Goal: Communication & Community: Answer question/provide support

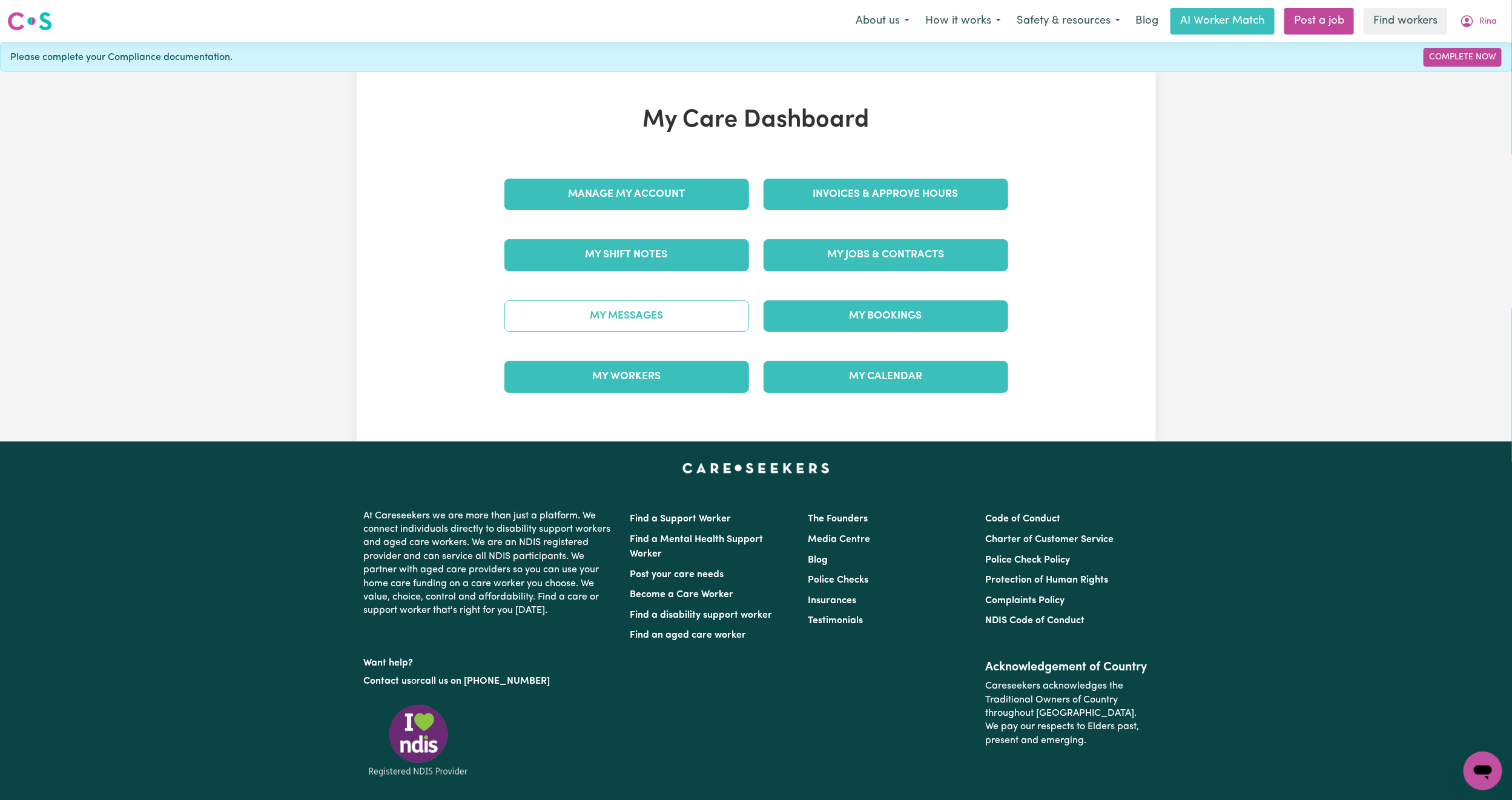
click at [624, 332] on link "My Messages" at bounding box center [627, 315] width 245 height 31
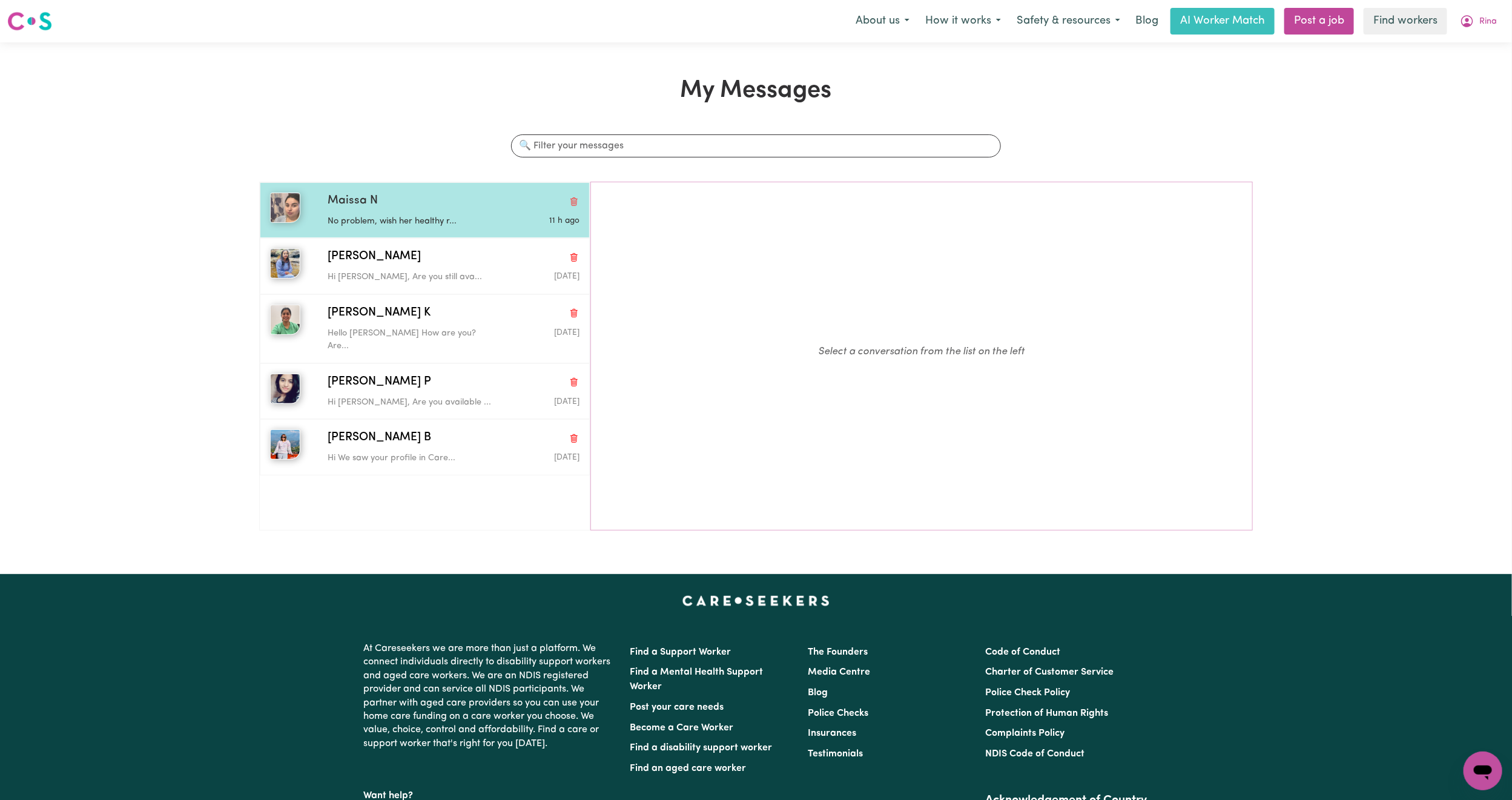
click at [417, 229] on p "No problem, wish her healthy r..." at bounding box center [411, 221] width 168 height 13
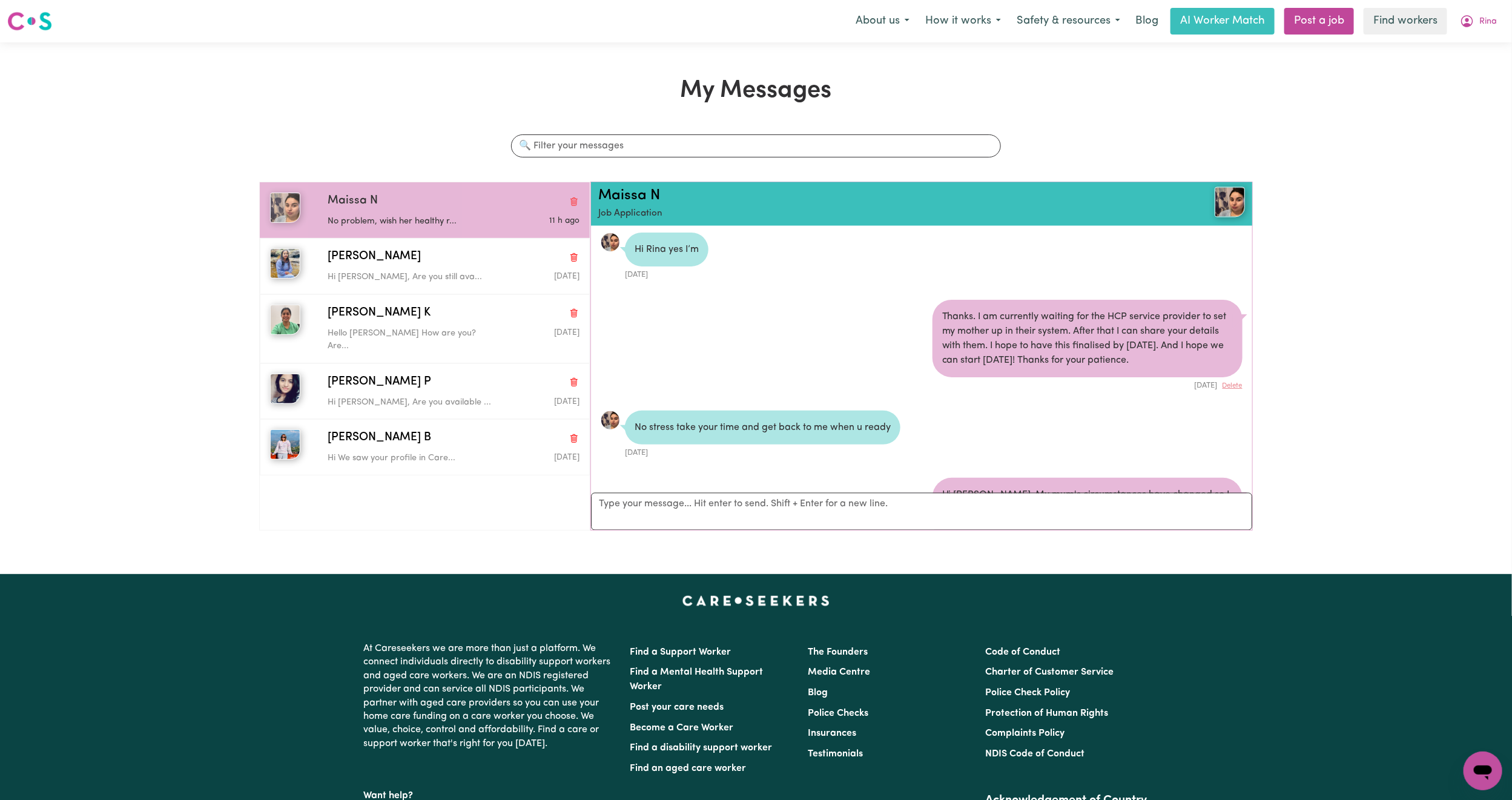
scroll to position [1313, 0]
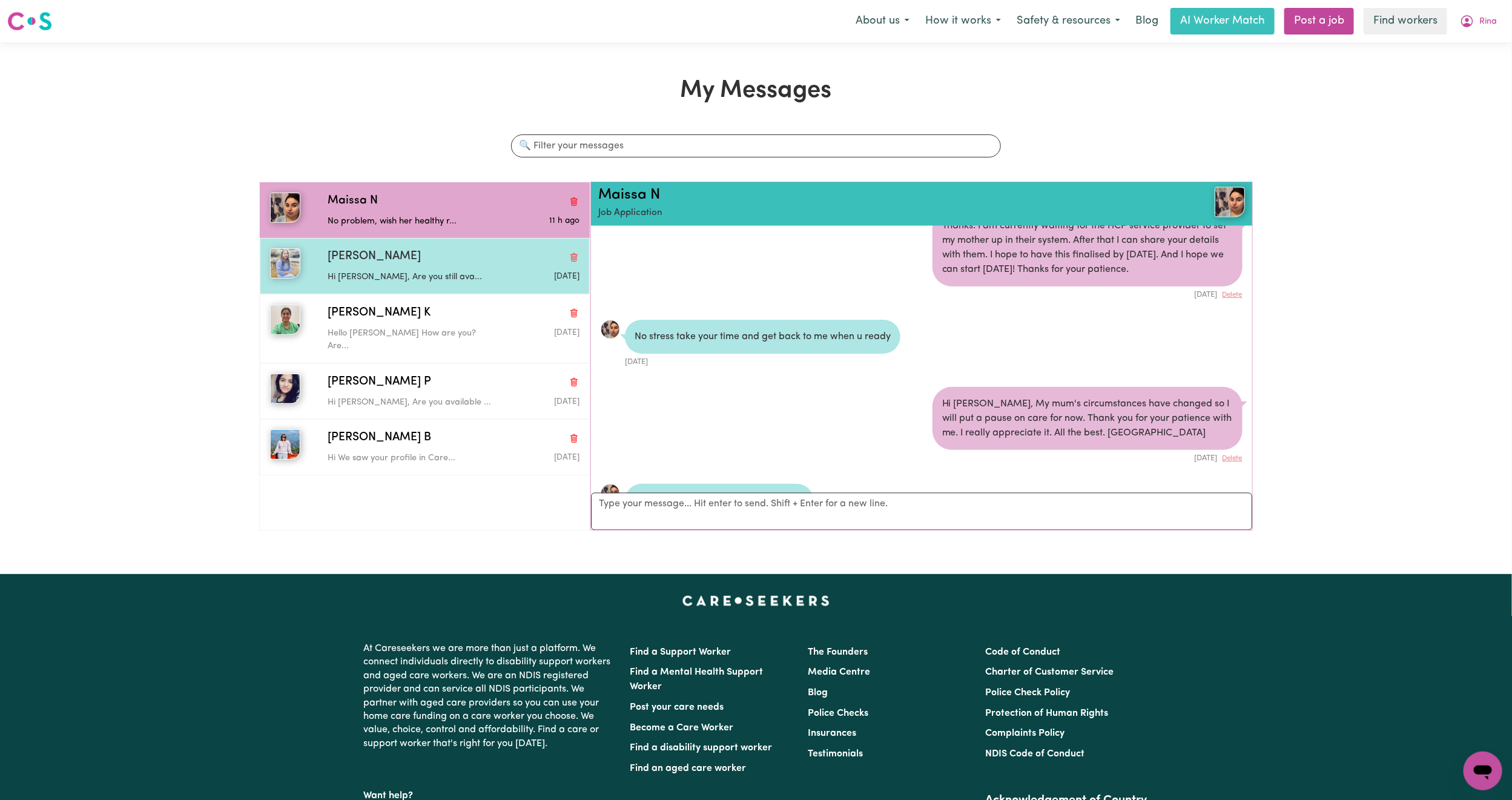
click at [409, 251] on div "[PERSON_NAME]" at bounding box center [453, 257] width 252 height 18
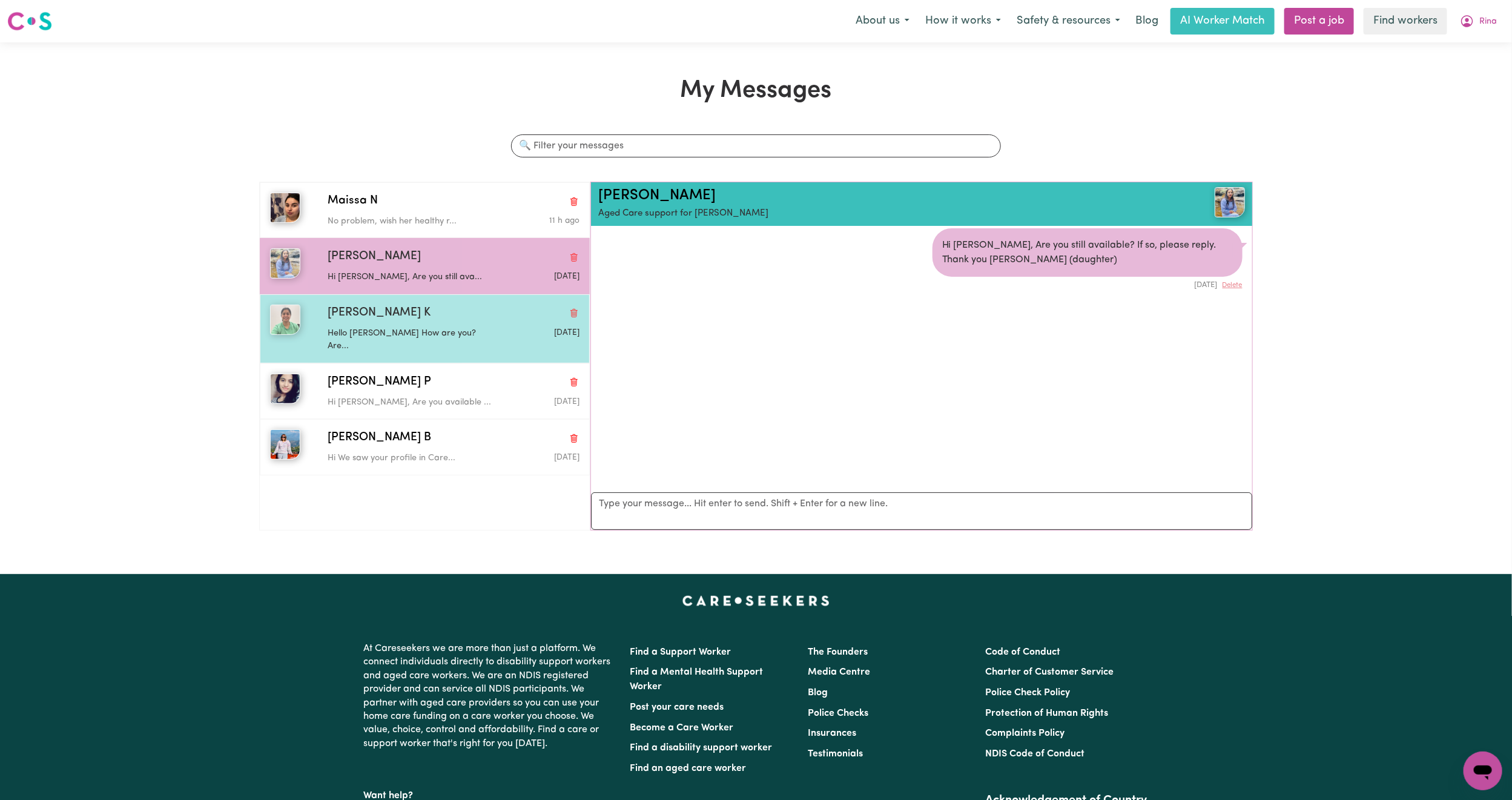
scroll to position [8, 0]
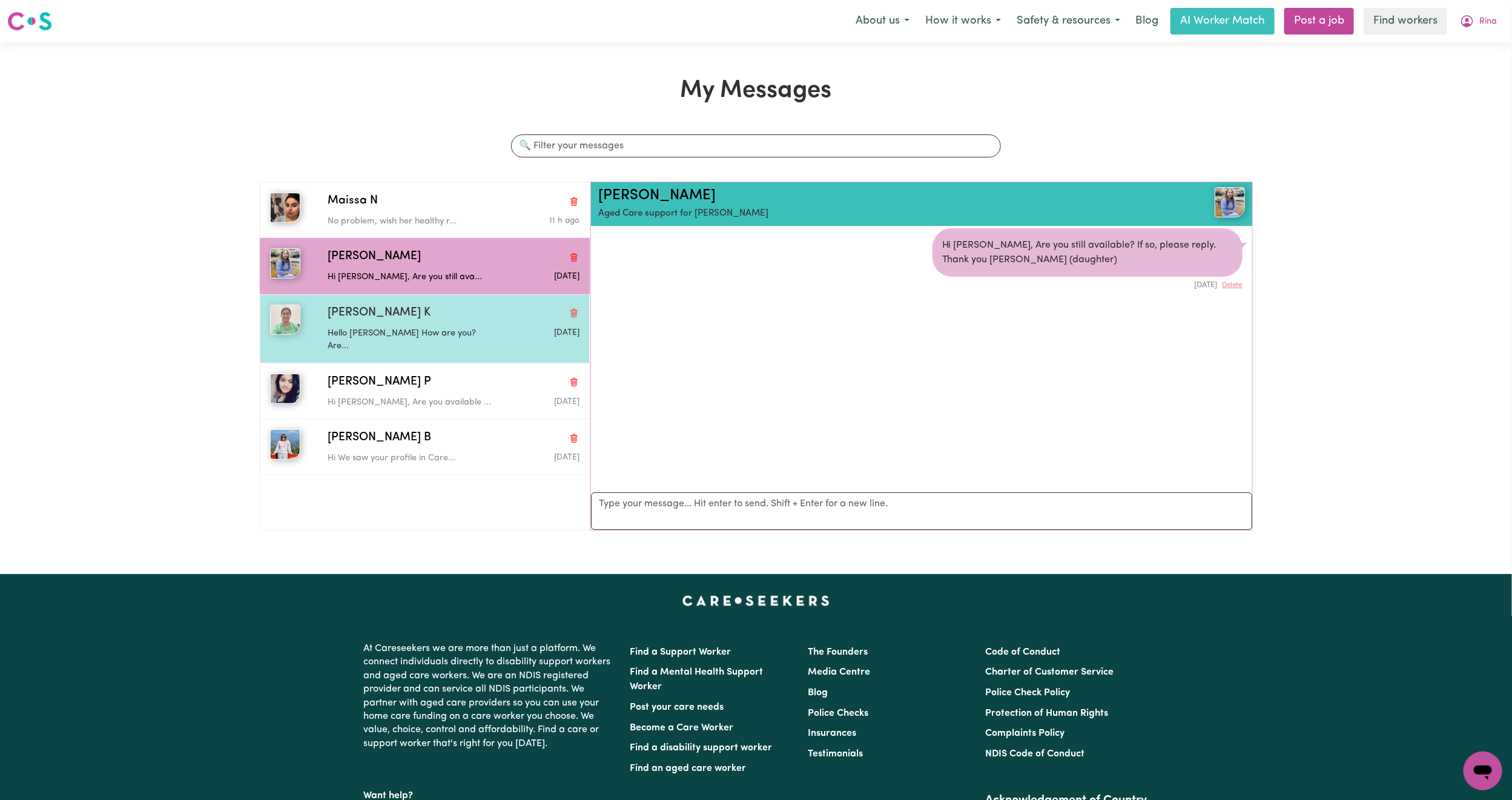
click at [453, 338] on p "Hello [PERSON_NAME] How are you? Are..." at bounding box center [411, 339] width 168 height 26
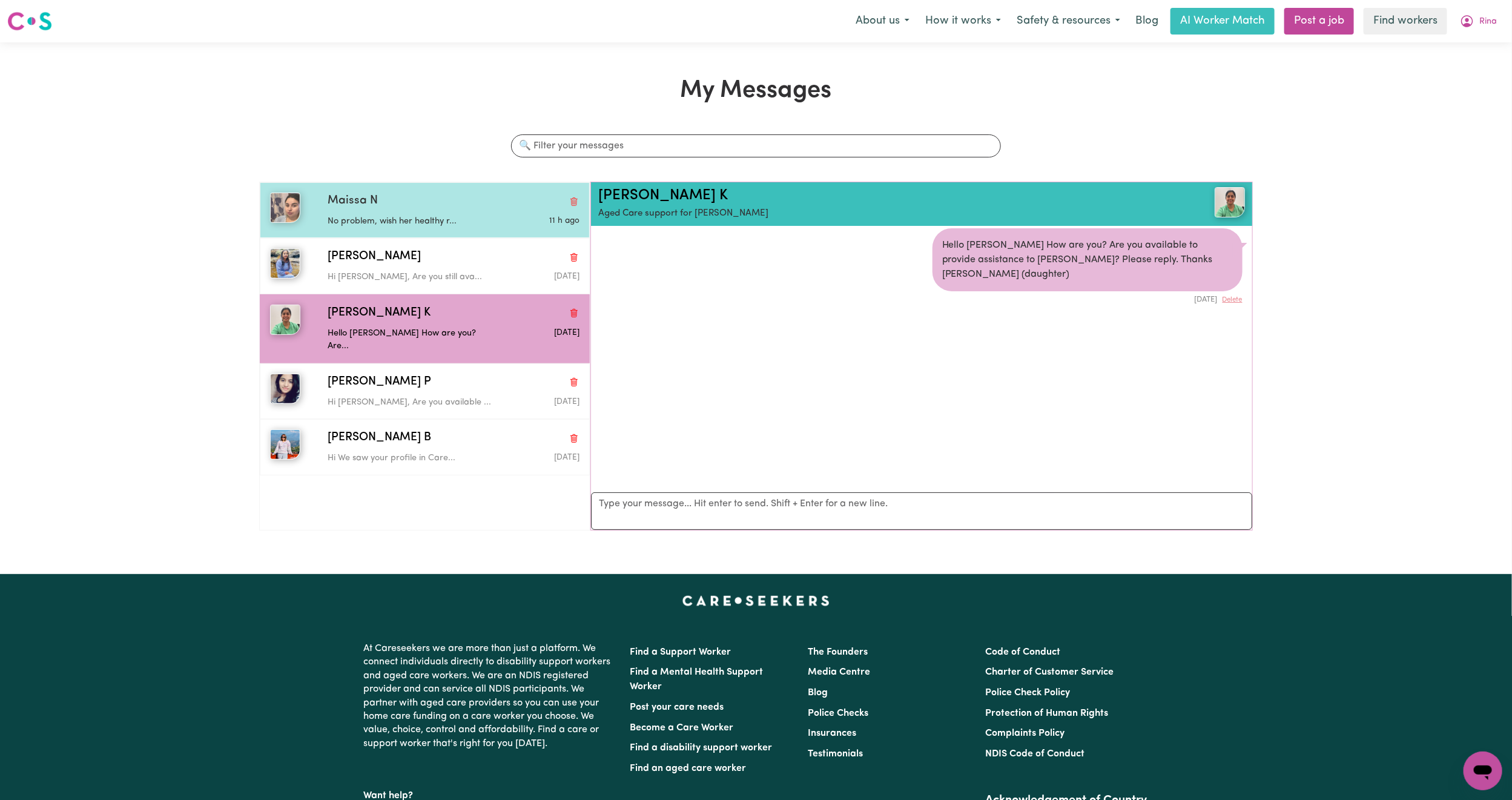
click at [478, 196] on div "Maissa N" at bounding box center [453, 202] width 252 height 18
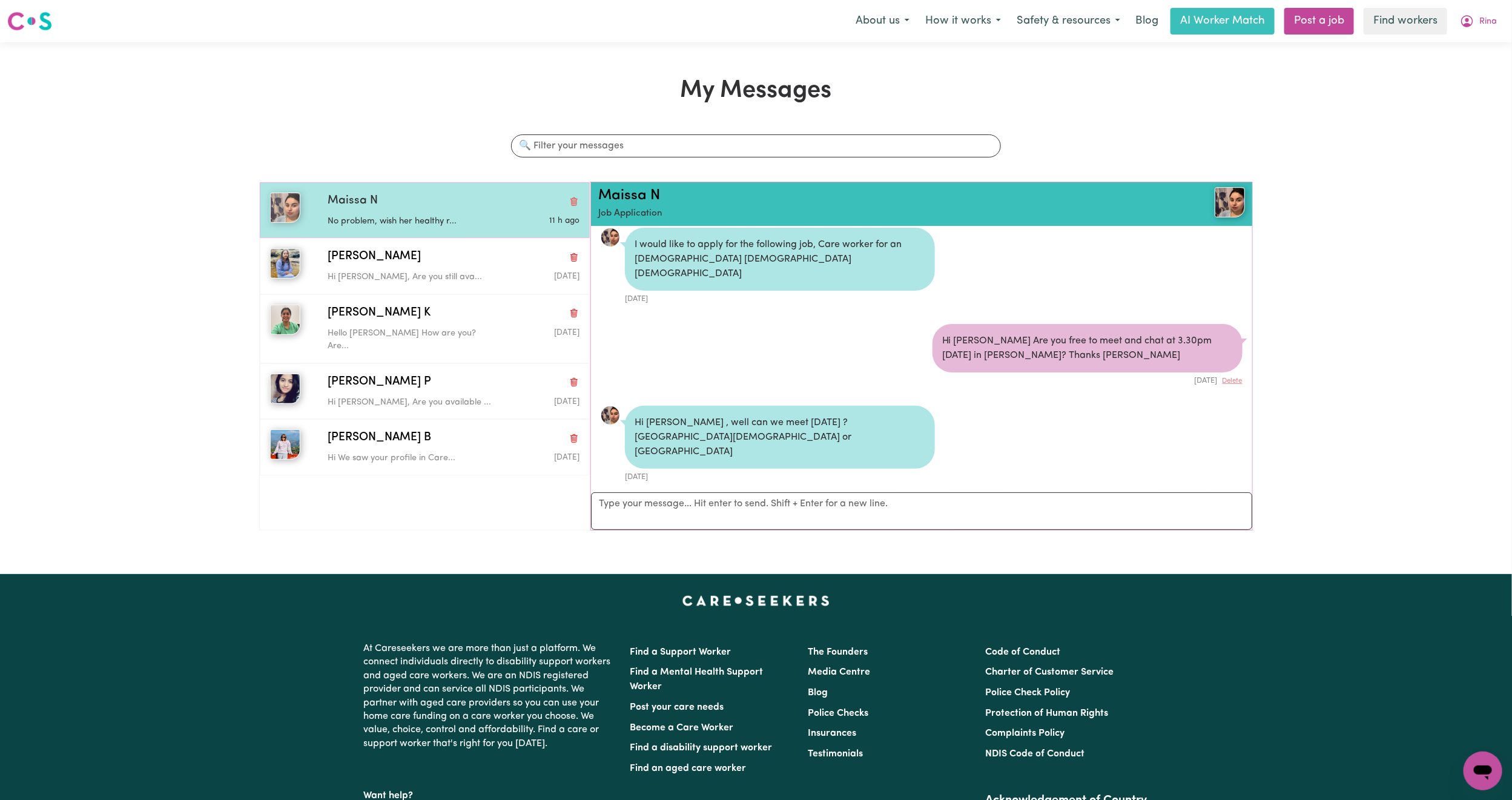
scroll to position [1496, 0]
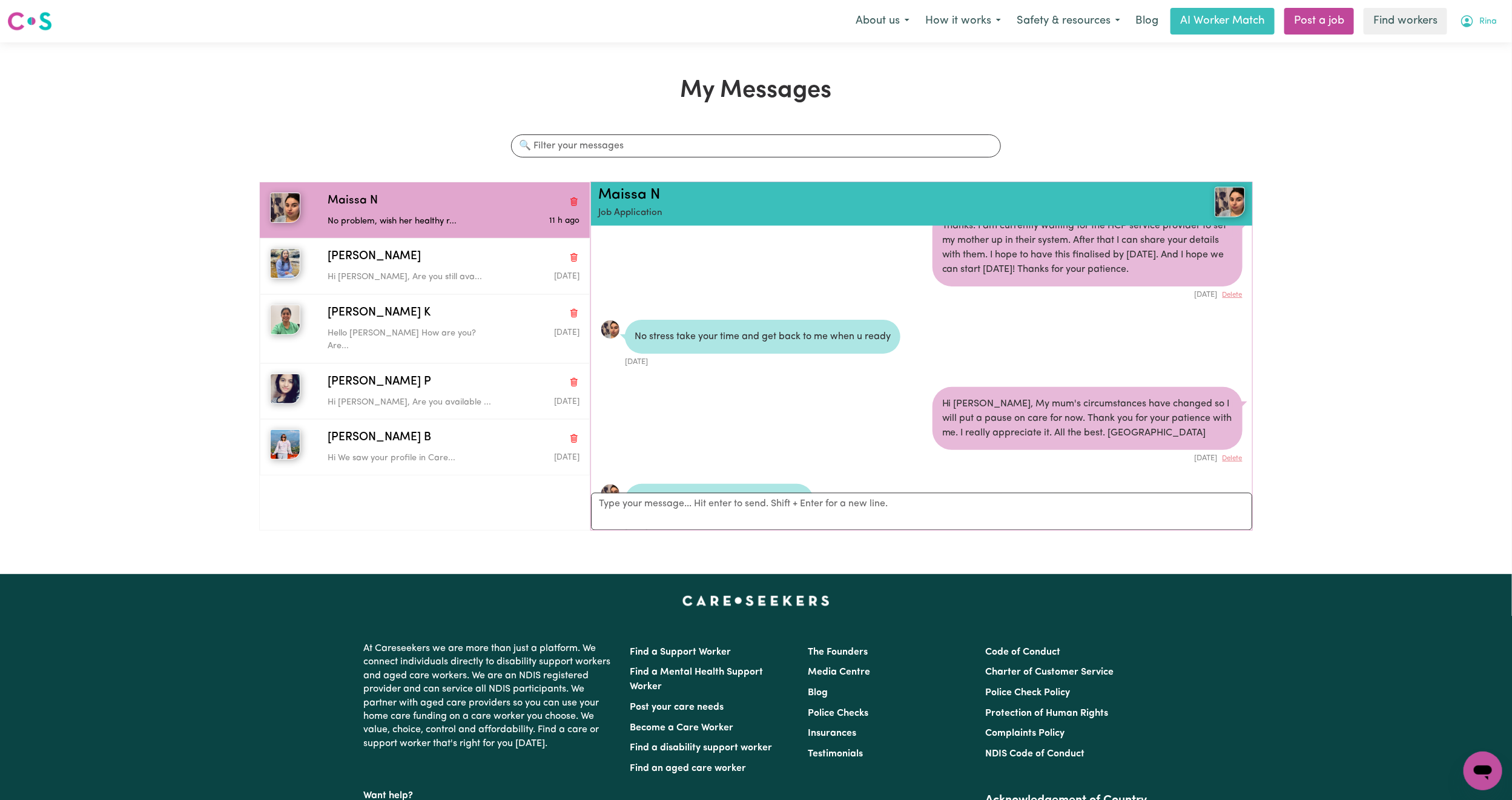
click at [1475, 23] on button "Rina" at bounding box center [1477, 21] width 53 height 25
click at [1438, 67] on link "Logout" at bounding box center [1456, 70] width 96 height 23
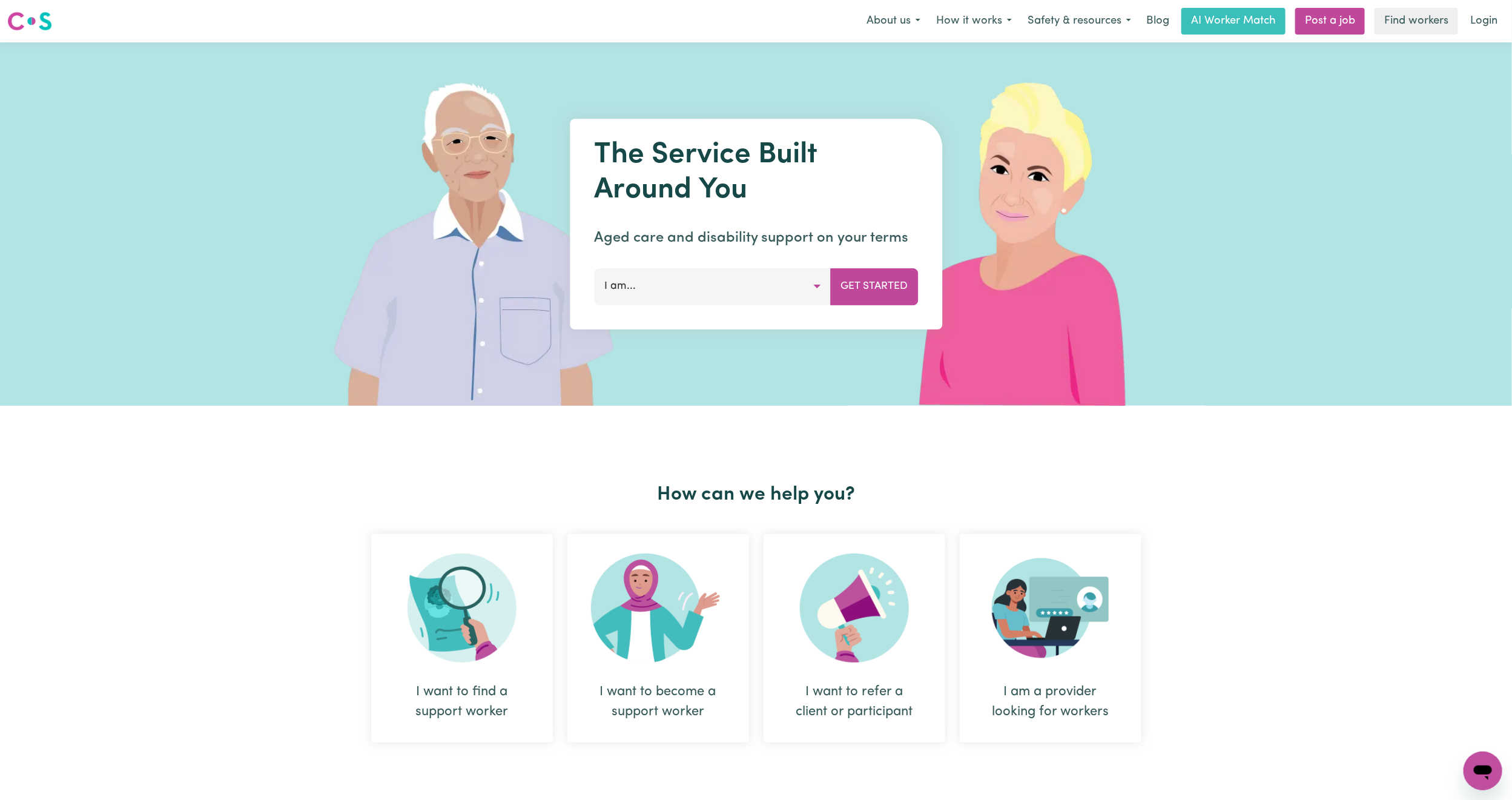
click at [1483, 25] on link "Login" at bounding box center [1483, 21] width 42 height 27
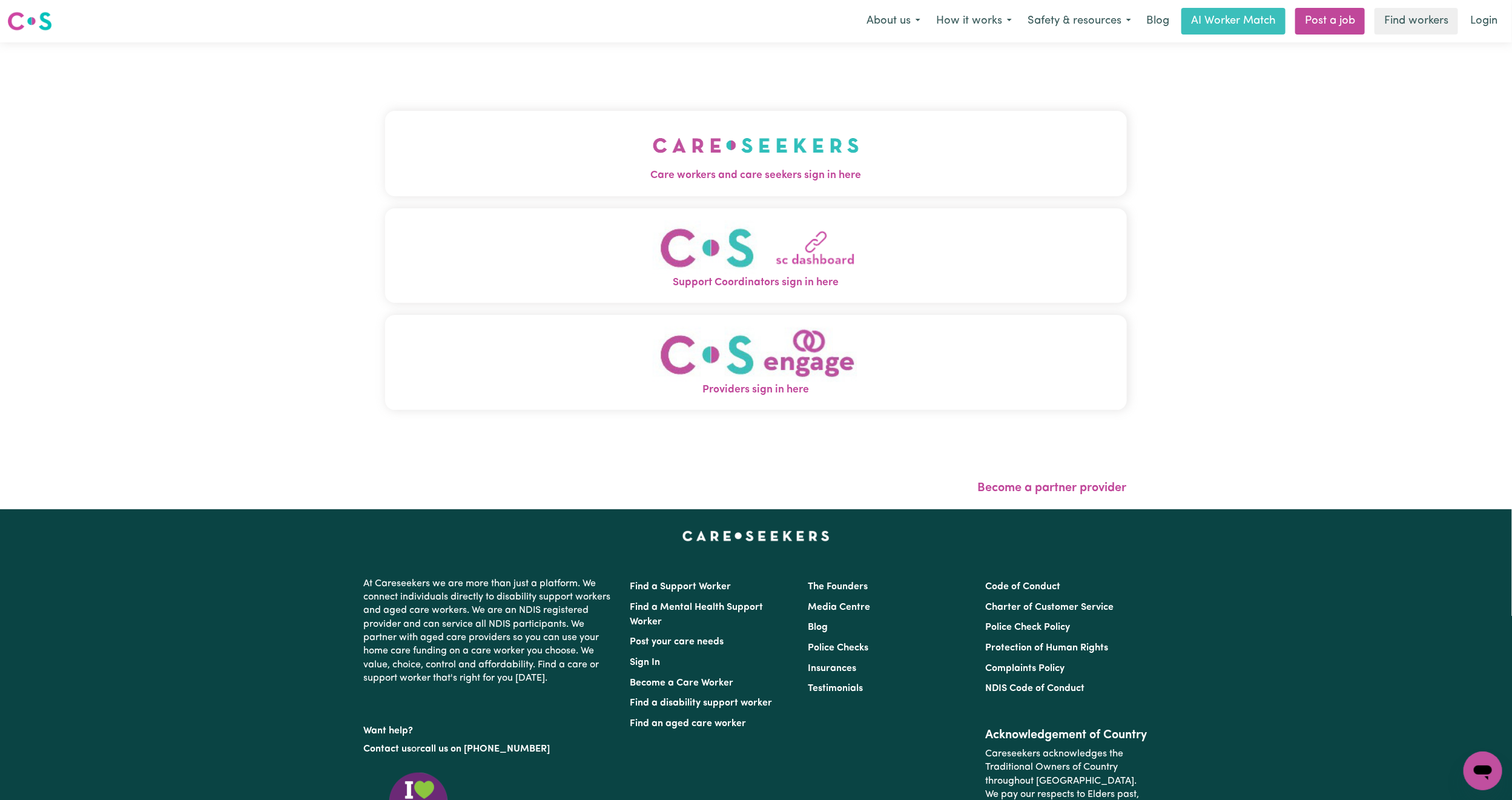
click at [607, 82] on div "Care workers and care seekers sign in here Support Coordinators sign in here Pr…" at bounding box center [755, 267] width 742 height 400
click at [585, 123] on button "Care workers and care seekers sign in here" at bounding box center [755, 153] width 742 height 85
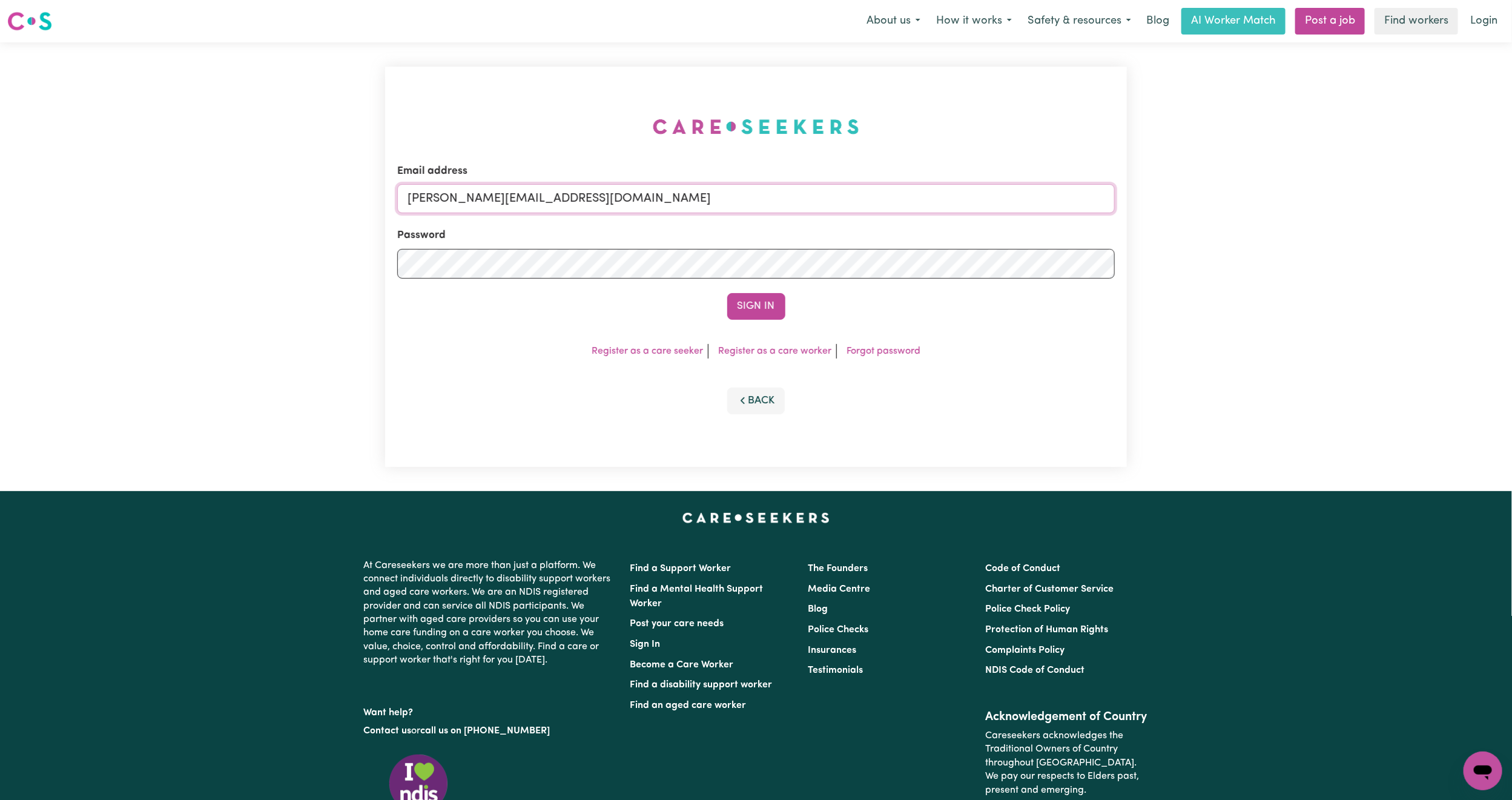
click at [516, 193] on input "[PERSON_NAME][EMAIL_ADDRESS][DOMAIN_NAME]" at bounding box center [756, 198] width 718 height 29
drag, startPoint x: 472, startPoint y: 198, endPoint x: 966, endPoint y: 246, distance: 496.3
click at [966, 246] on form "Email address [EMAIL_ADDRESS][PERSON_NAME][DOMAIN_NAME] Password Sign In" at bounding box center [756, 241] width 718 height 156
type input "superuser~[EMAIL_ADDRESS][DOMAIN_NAME]"
click at [749, 310] on button "Sign In" at bounding box center [756, 306] width 58 height 27
